Goal: Information Seeking & Learning: Learn about a topic

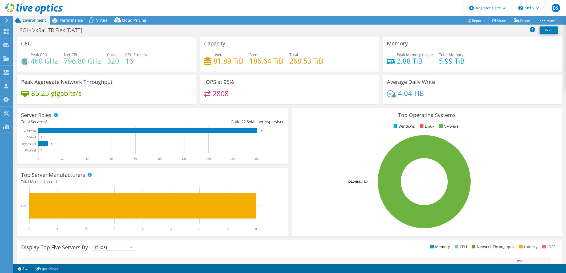
select select "USD"
click at [68, 23] on div "Performance" at bounding box center [68, 20] width 37 height 9
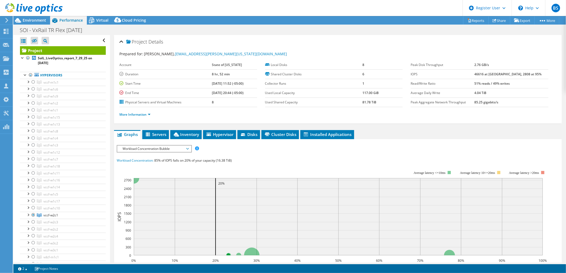
drag, startPoint x: 495, startPoint y: 74, endPoint x: 483, endPoint y: 74, distance: 12.0
click at [483, 74] on tr "IOPS 46616 at Peak, 2808 at 95%" at bounding box center [480, 73] width 138 height 9
drag, startPoint x: 483, startPoint y: 74, endPoint x: 496, endPoint y: 73, distance: 13.4
click at [496, 73] on b "46616 at [GEOGRAPHIC_DATA], 2808 at 95%" at bounding box center [508, 74] width 67 height 5
drag, startPoint x: 496, startPoint y: 73, endPoint x: 485, endPoint y: 73, distance: 11.7
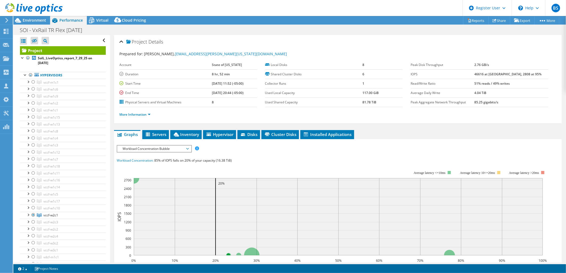
click at [485, 73] on tr "IOPS 46616 at Peak, 2808 at 95%" at bounding box center [480, 73] width 138 height 9
copy tr "46616"
click at [101, 21] on span "Virtual" at bounding box center [102, 20] width 12 height 5
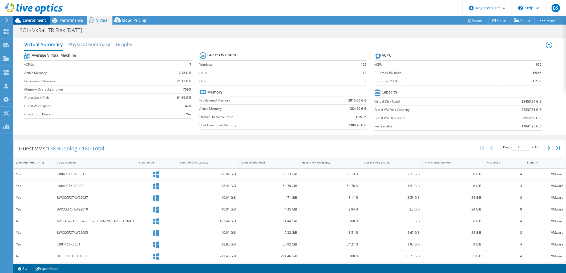
click at [44, 19] on span "Environment" at bounding box center [34, 20] width 23 height 5
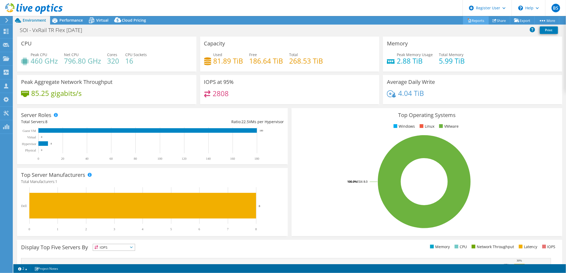
click at [473, 19] on link "Reports" at bounding box center [476, 20] width 26 height 8
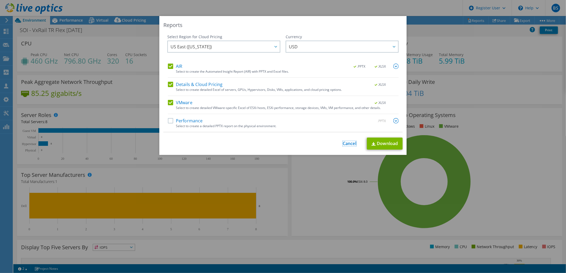
click at [350, 141] on link "Cancel" at bounding box center [350, 143] width 14 height 5
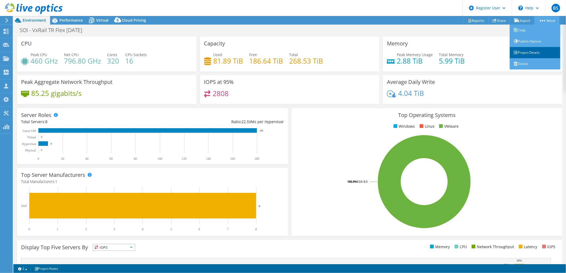
click at [531, 51] on link "Project Details" at bounding box center [535, 52] width 51 height 11
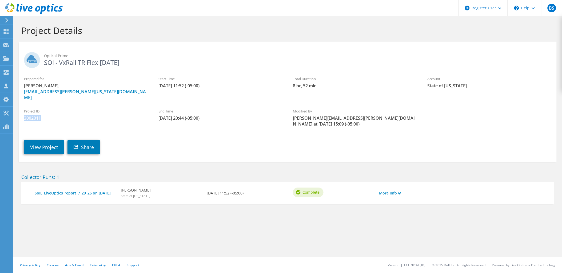
drag, startPoint x: 46, startPoint y: 110, endPoint x: 24, endPoint y: 113, distance: 22.1
click at [24, 115] on span "3002011" at bounding box center [86, 118] width 124 height 6
copy span "3002011"
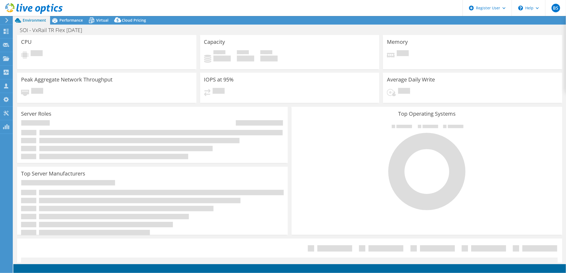
select select "SelectRegion"
select select "USD"
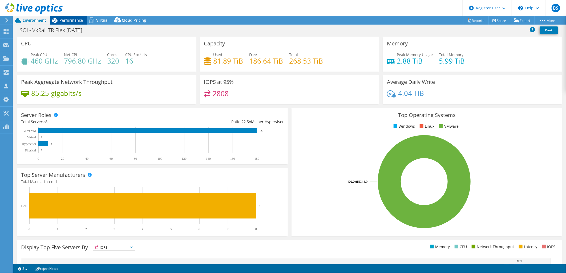
click at [71, 23] on div "Performance" at bounding box center [68, 20] width 37 height 9
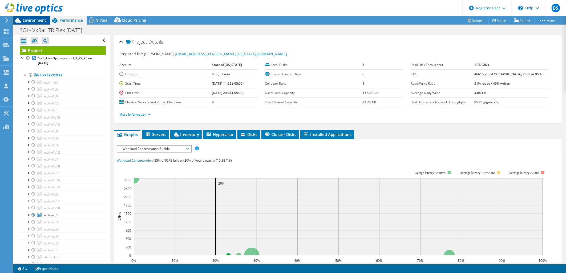
click at [43, 22] on span "Environment" at bounding box center [34, 20] width 23 height 5
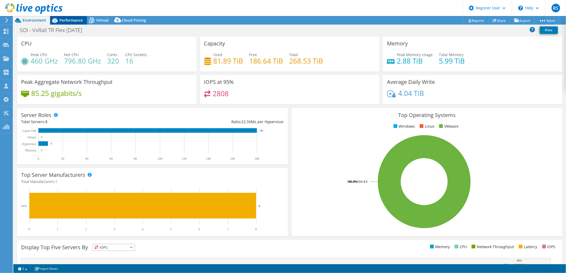
click at [69, 21] on span "Performance" at bounding box center [70, 20] width 23 height 5
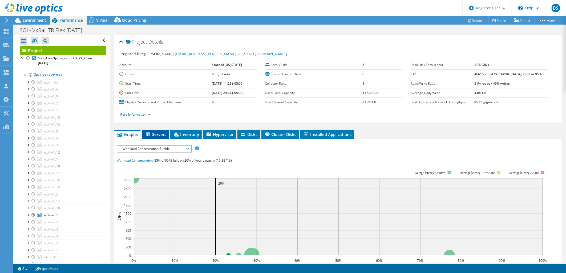
click at [163, 132] on span "Servers" at bounding box center [155, 133] width 21 height 5
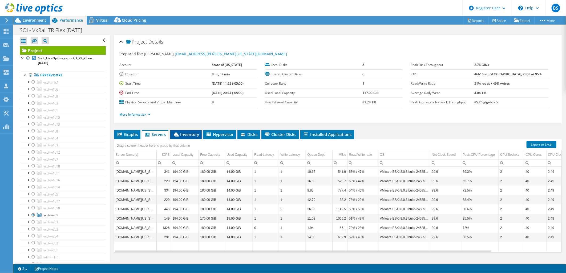
click at [196, 132] on span "Inventory" at bounding box center [186, 133] width 26 height 5
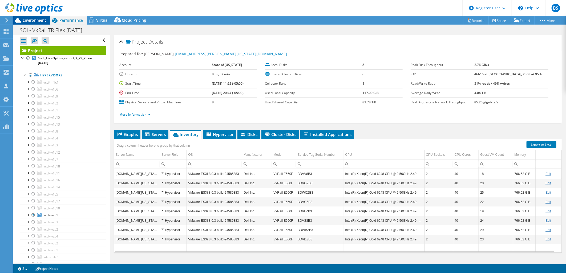
click at [38, 20] on span "Environment" at bounding box center [34, 20] width 23 height 5
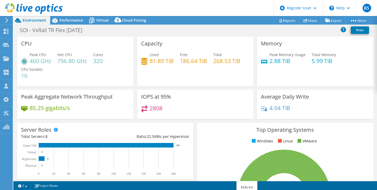
select select "USD"
